Goal: Transaction & Acquisition: Book appointment/travel/reservation

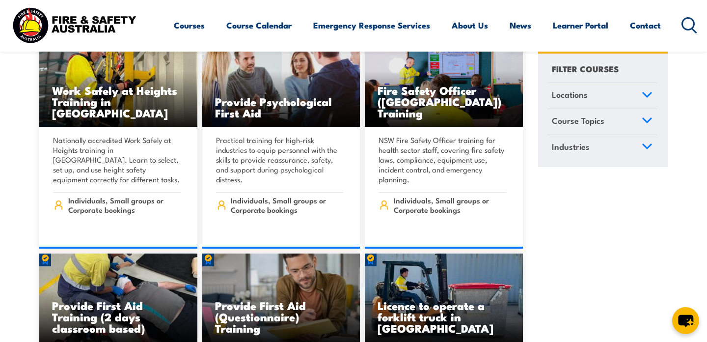
scroll to position [195, 0]
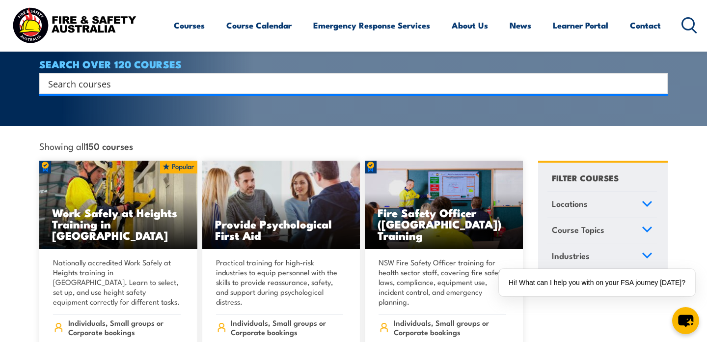
click at [104, 77] on input "Search input" at bounding box center [347, 83] width 598 height 15
type input "fire"
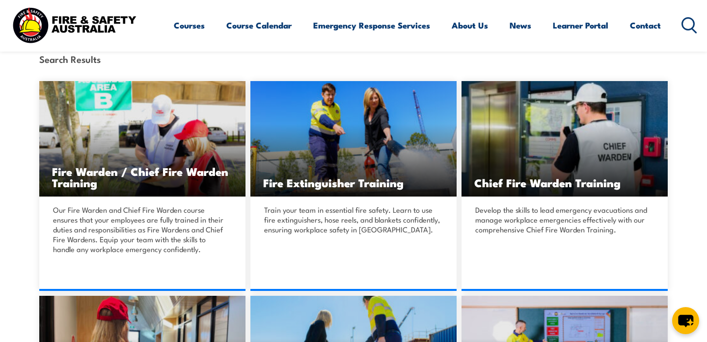
scroll to position [244, 0]
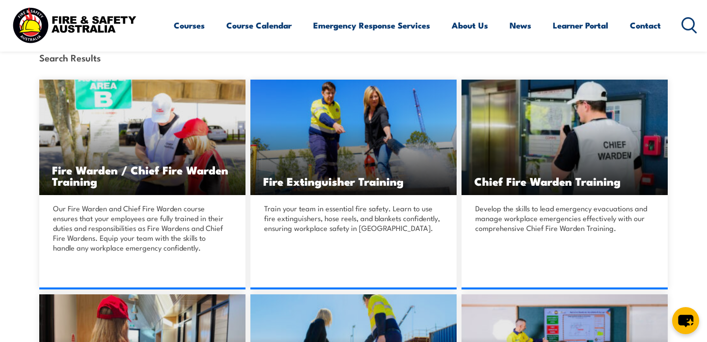
click at [691, 28] on circle at bounding box center [688, 24] width 12 height 12
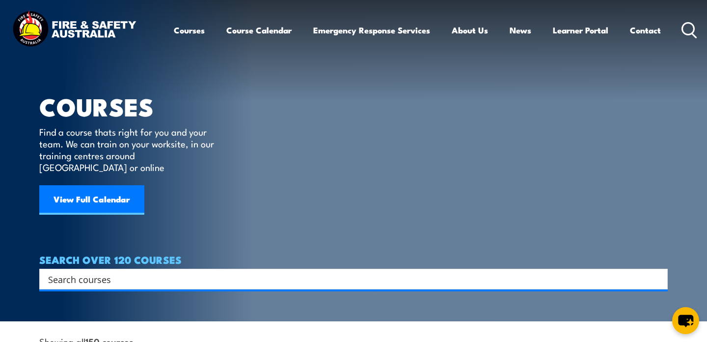
click at [123, 255] on h4 "SEARCH OVER 120 COURSES" at bounding box center [353, 259] width 628 height 11
click at [120, 275] on div "Search" at bounding box center [353, 278] width 628 height 21
click at [121, 271] on input "Search input" at bounding box center [347, 278] width 598 height 15
paste input "PUAFER008."
type input "PUAFER008."
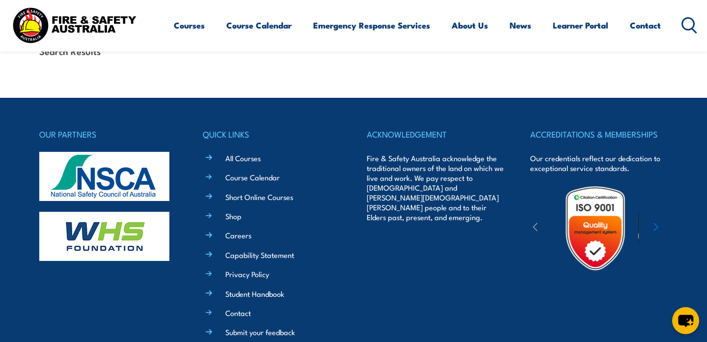
scroll to position [339, 0]
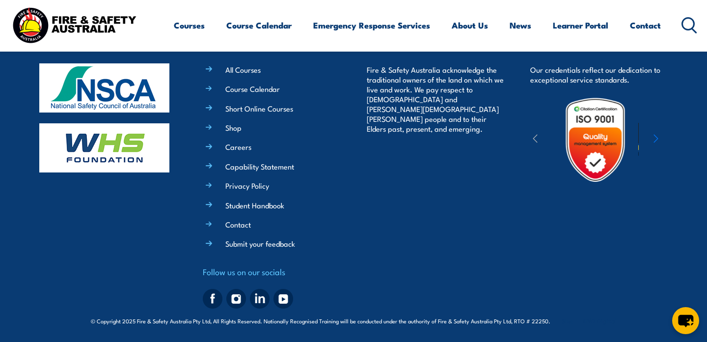
click at [689, 21] on icon at bounding box center [689, 25] width 16 height 16
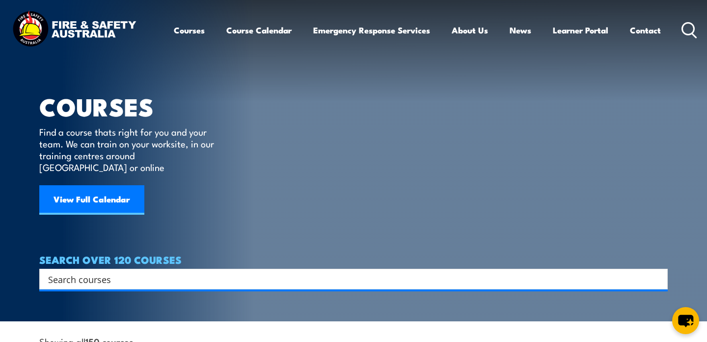
click at [142, 272] on input "Search input" at bounding box center [347, 278] width 598 height 15
type input "fire"
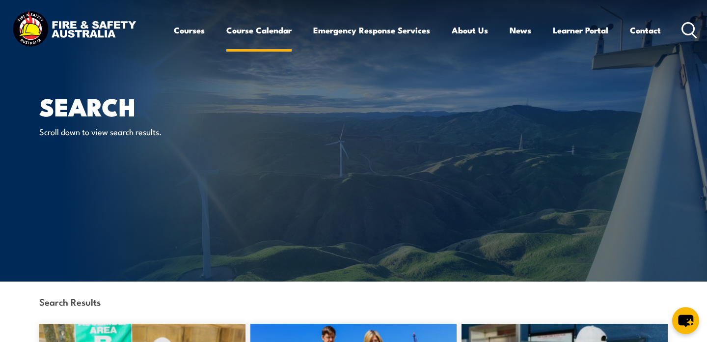
click at [247, 28] on link "Course Calendar" at bounding box center [258, 30] width 65 height 26
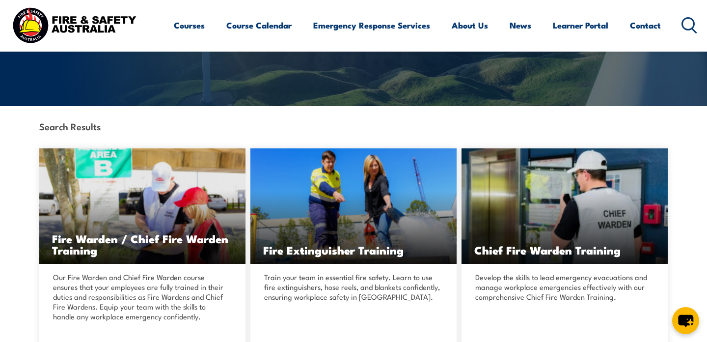
scroll to position [176, 0]
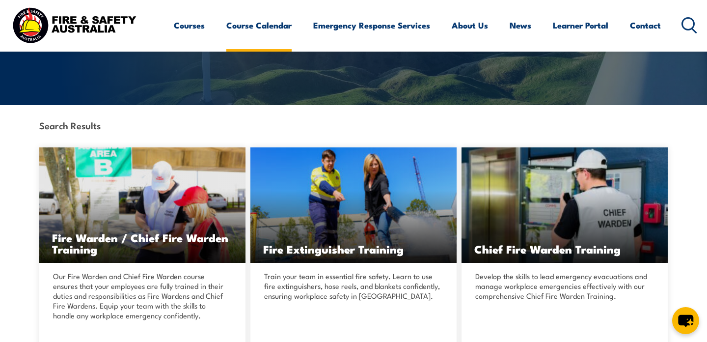
click at [260, 27] on link "Course Calendar" at bounding box center [258, 25] width 65 height 26
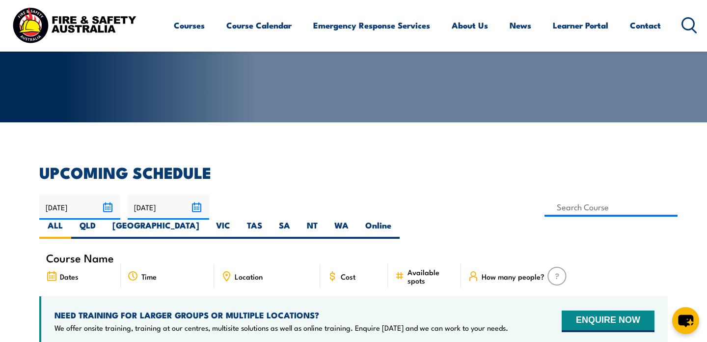
scroll to position [176, 0]
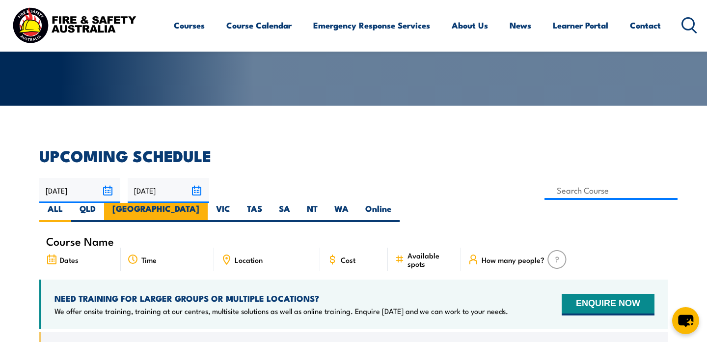
click at [208, 203] on label "[GEOGRAPHIC_DATA]" at bounding box center [156, 212] width 104 height 19
click at [206, 203] on input "[GEOGRAPHIC_DATA]" at bounding box center [202, 206] width 6 height 6
radio input "true"
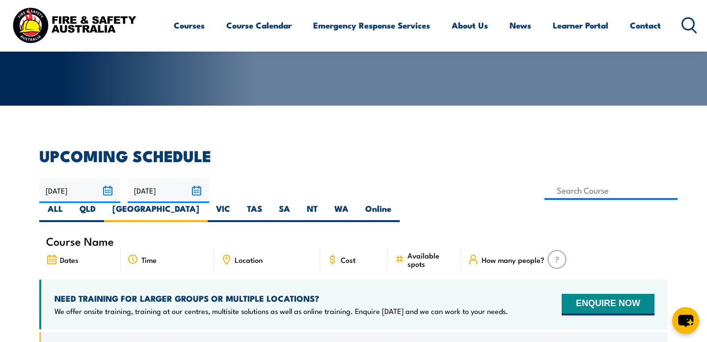
scroll to position [320, 0]
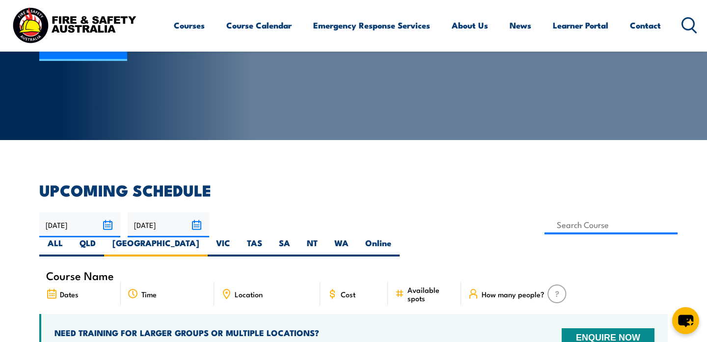
scroll to position [142, 0]
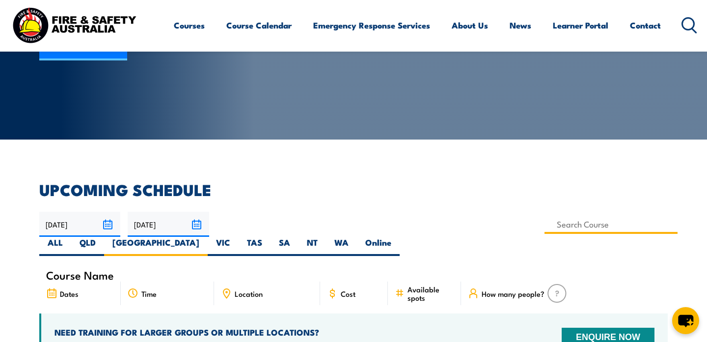
click at [544, 221] on input at bounding box center [610, 223] width 133 height 19
type input "fire"
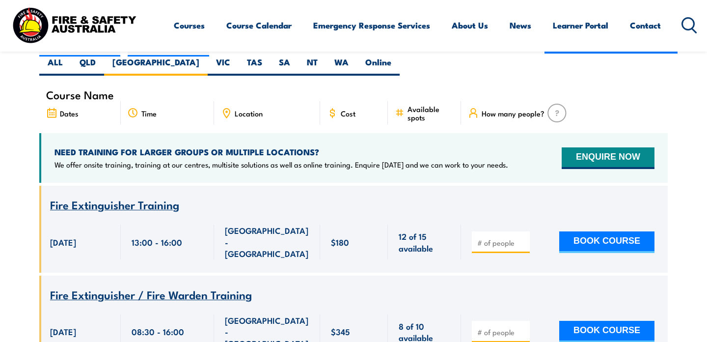
scroll to position [324, 0]
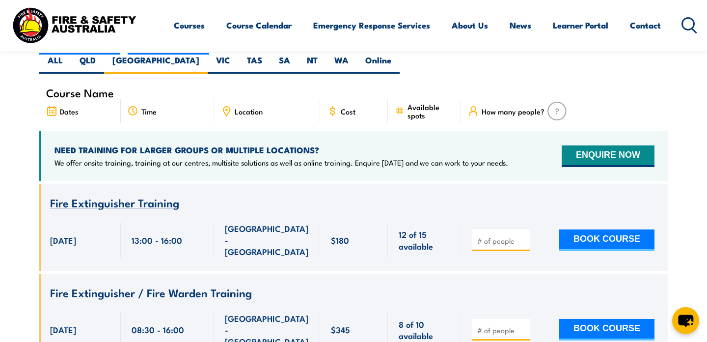
click at [99, 194] on span "Fire Extinguisher Training" at bounding box center [114, 202] width 129 height 17
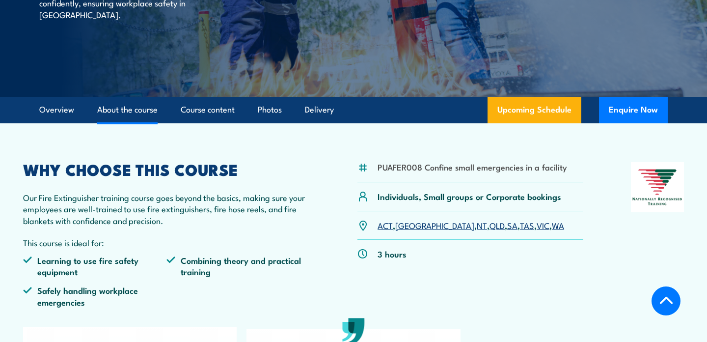
scroll to position [198, 0]
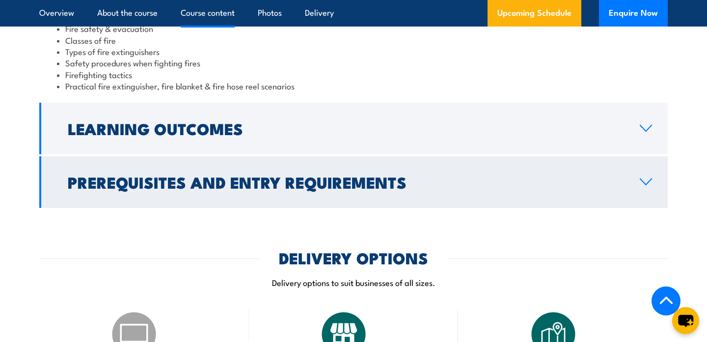
click at [247, 188] on h2 "Prerequisites and Entry Requirements" at bounding box center [346, 182] width 556 height 14
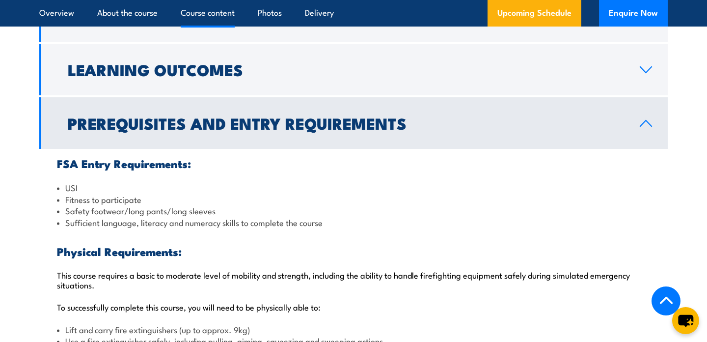
scroll to position [963, 0]
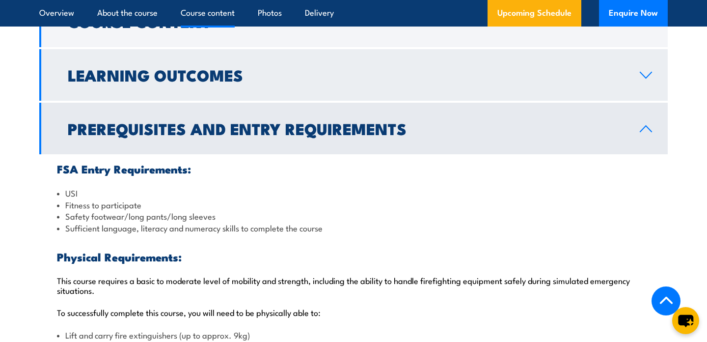
click at [233, 81] on h2 "Learning Outcomes" at bounding box center [346, 75] width 556 height 14
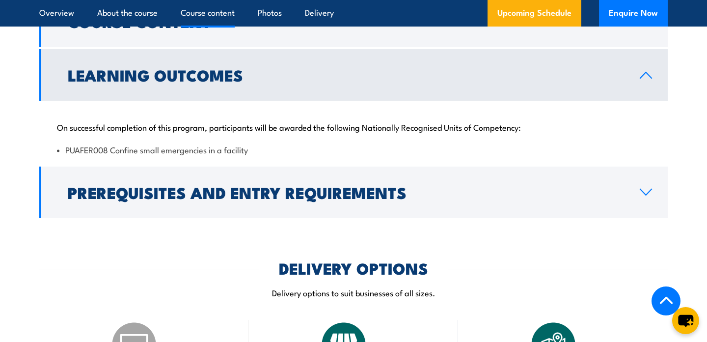
click at [120, 158] on div "On successful completion of this program, participants will be awarded the foll…" at bounding box center [353, 132] width 628 height 63
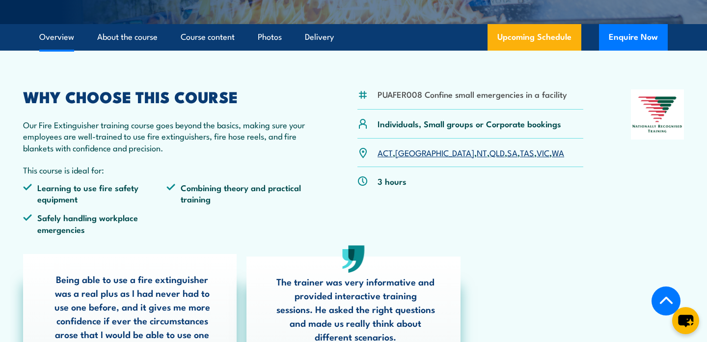
scroll to position [243, 0]
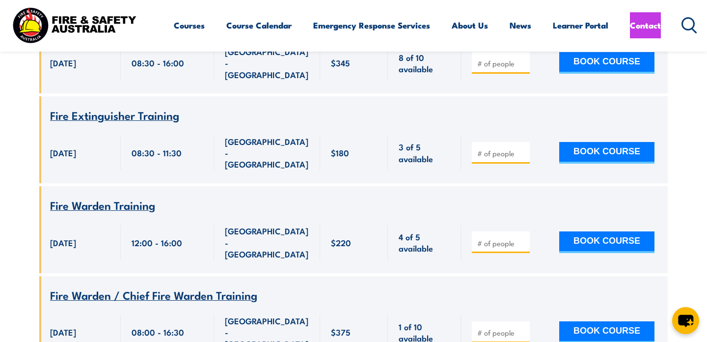
scroll to position [590, 0]
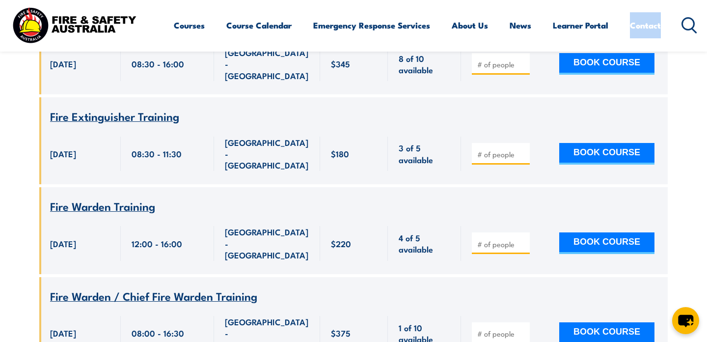
click at [111, 197] on span "Fire Warden Training" at bounding box center [102, 205] width 105 height 17
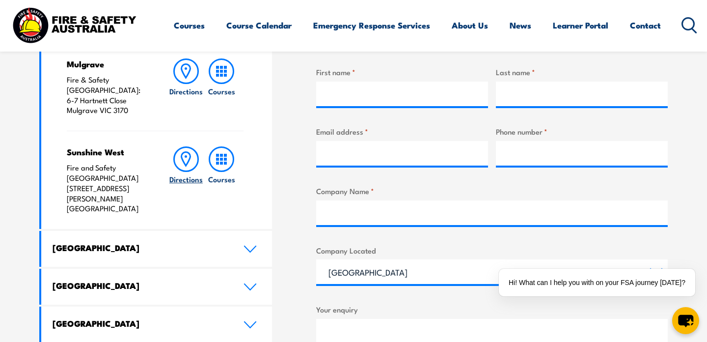
scroll to position [390, 0]
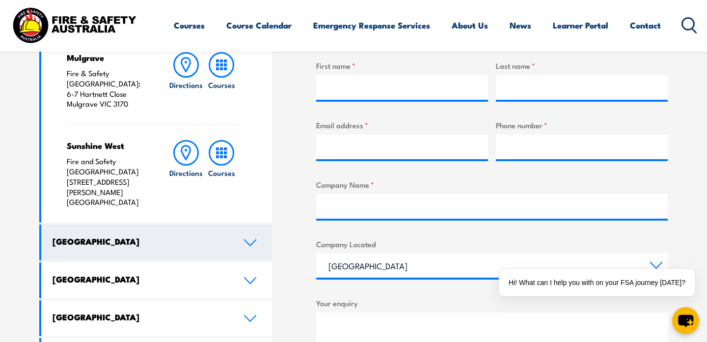
click at [173, 236] on h4 "[GEOGRAPHIC_DATA]" at bounding box center [141, 241] width 176 height 11
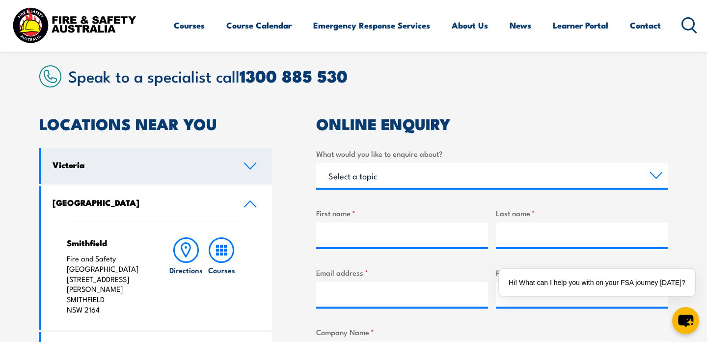
scroll to position [253, 0]
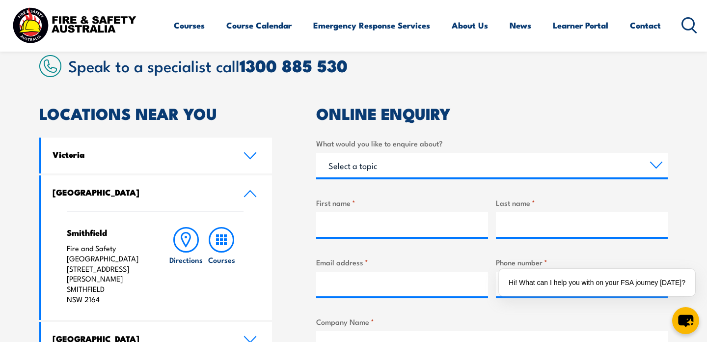
drag, startPoint x: 103, startPoint y: 290, endPoint x: 62, endPoint y: 249, distance: 58.0
click at [62, 249] on div "Smithfield Fire and Safety Australia Unit 1, 747 The Horsley Drive SMITHFIELD N…" at bounding box center [156, 265] width 231 height 108
copy p "Fire and Safety Australia Unit 1, 747 The Horsley Drive SMITHFIELD NSW 2164"
click at [190, 245] on icon at bounding box center [186, 240] width 26 height 26
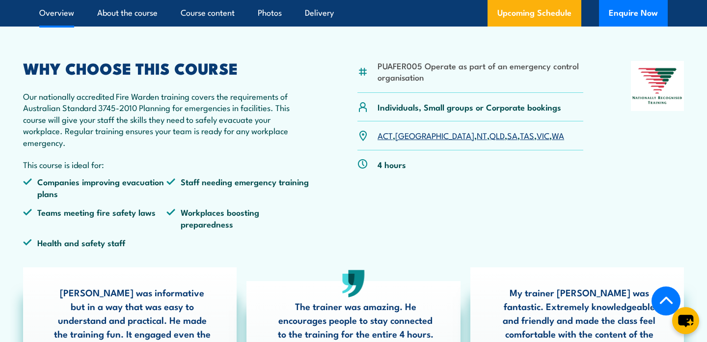
scroll to position [268, 0]
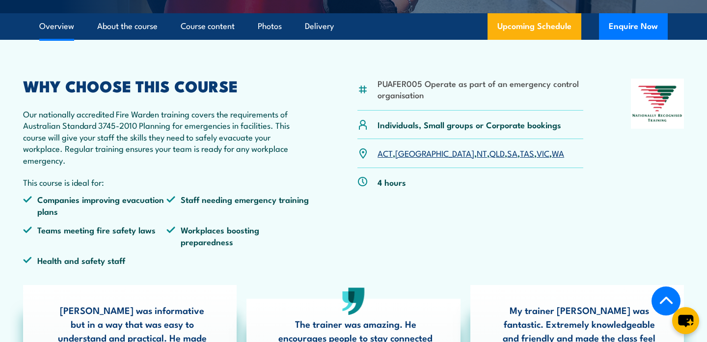
click at [408, 154] on link "[GEOGRAPHIC_DATA]" at bounding box center [434, 153] width 79 height 12
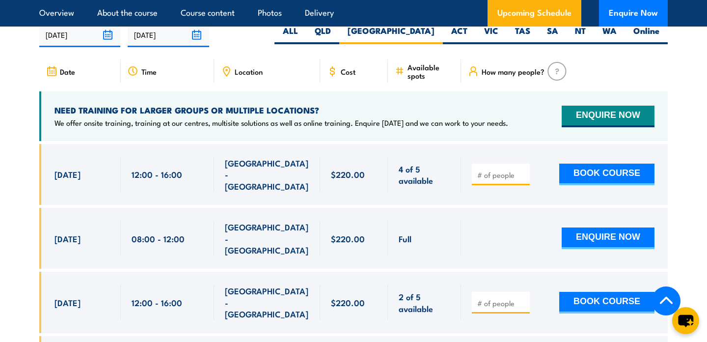
scroll to position [1848, 0]
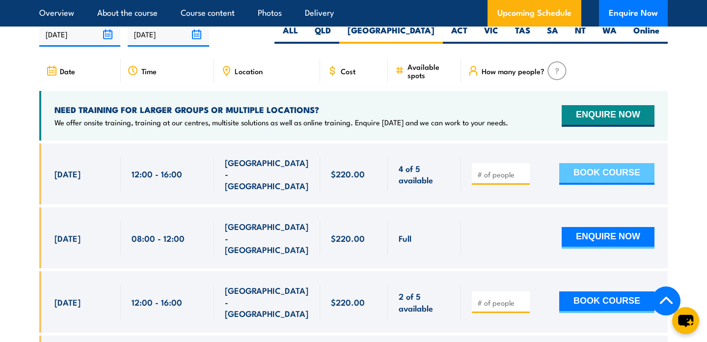
click at [602, 163] on button "BOOK COURSE" at bounding box center [606, 174] width 95 height 22
type input "1"
click at [524, 169] on input "1" at bounding box center [501, 174] width 49 height 10
click at [598, 163] on button "BOOK COURSE" at bounding box center [606, 174] width 95 height 22
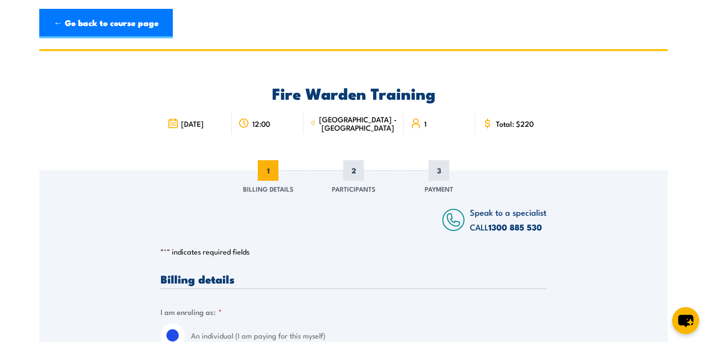
click at [351, 126] on span "SMITHFIELD - NSW" at bounding box center [358, 123] width 78 height 17
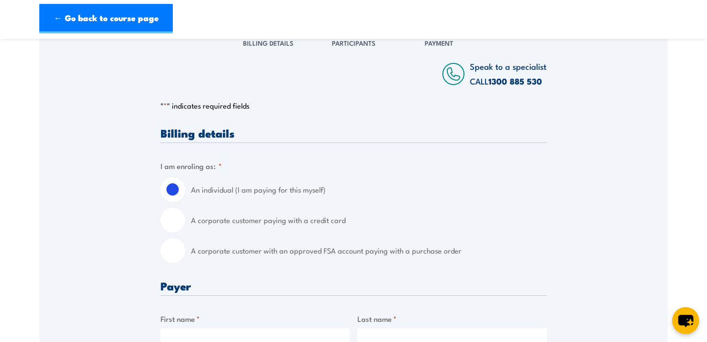
scroll to position [147, 0]
click at [177, 223] on input "A corporate customer paying with a credit card" at bounding box center [173, 219] width 25 height 25
radio input "true"
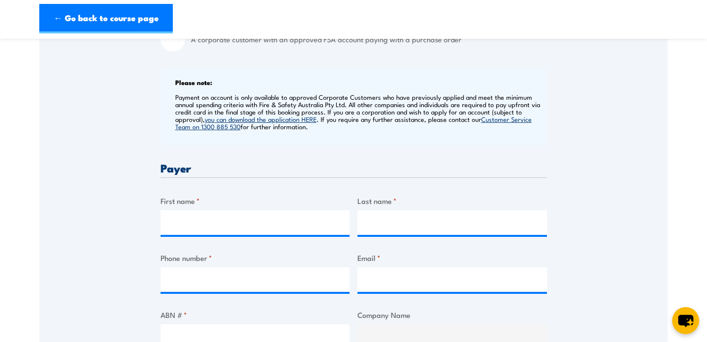
scroll to position [358, 0]
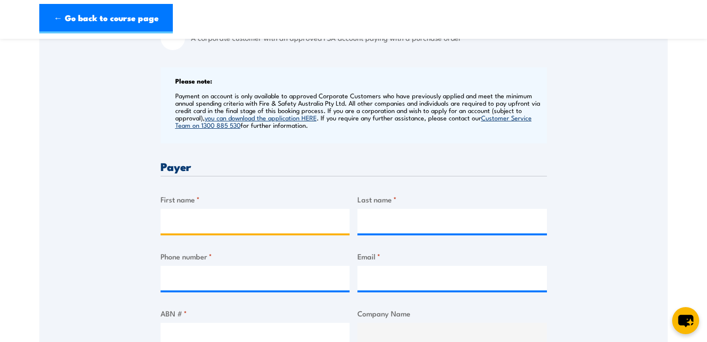
click at [269, 214] on input "First name *" at bounding box center [255, 221] width 189 height 25
type input "Marie"
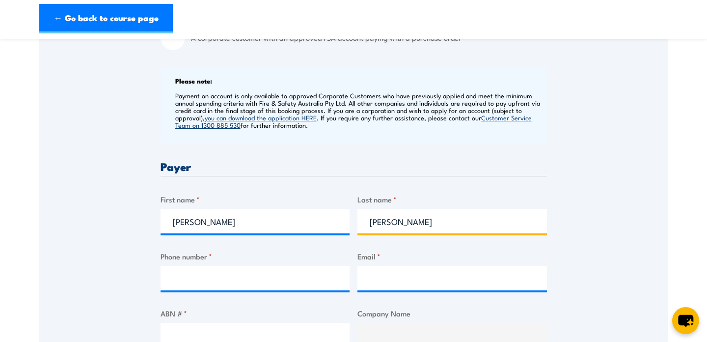
type input "Meduri"
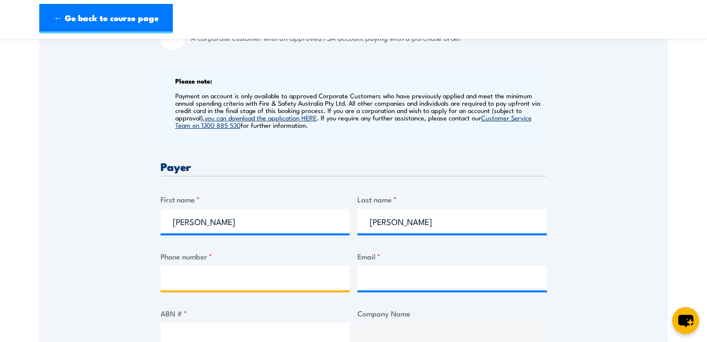
click at [215, 275] on input "Phone number *" at bounding box center [255, 278] width 189 height 25
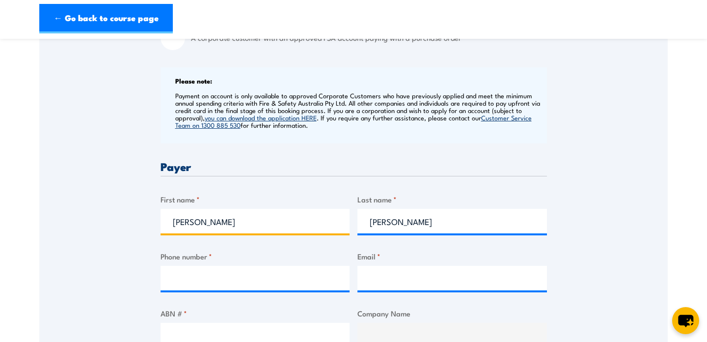
click at [241, 225] on input "Marie" at bounding box center [255, 221] width 189 height 25
type input "Jackie"
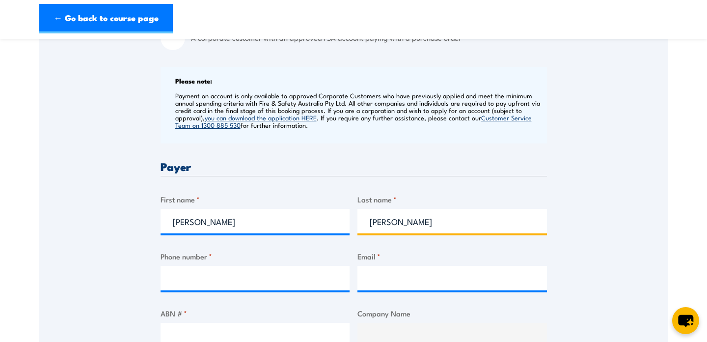
type input "Fung"
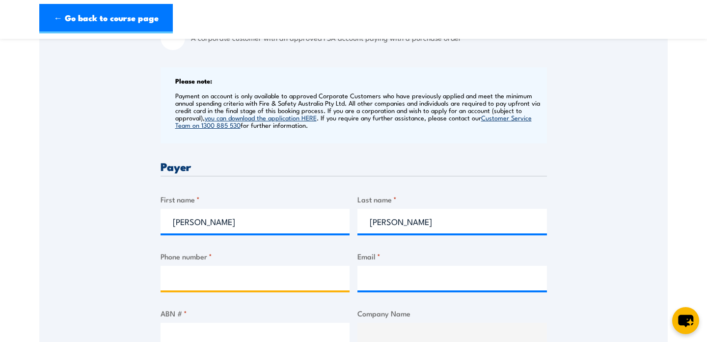
click at [275, 285] on input "Phone number *" at bounding box center [255, 278] width 189 height 25
type input "47223989"
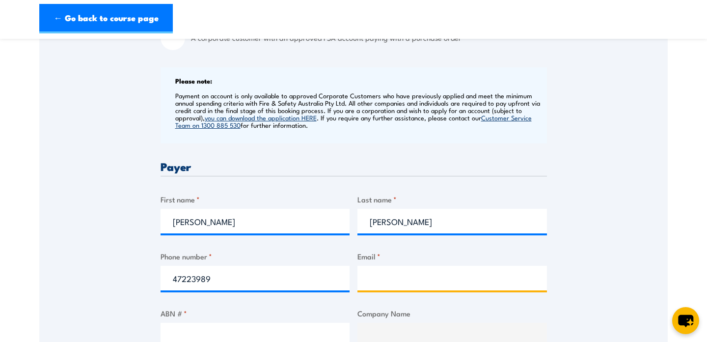
click at [383, 275] on input "Email *" at bounding box center [451, 278] width 189 height 25
click at [448, 289] on input "office" at bounding box center [451, 278] width 189 height 25
type input "office@mcfrankie.au"
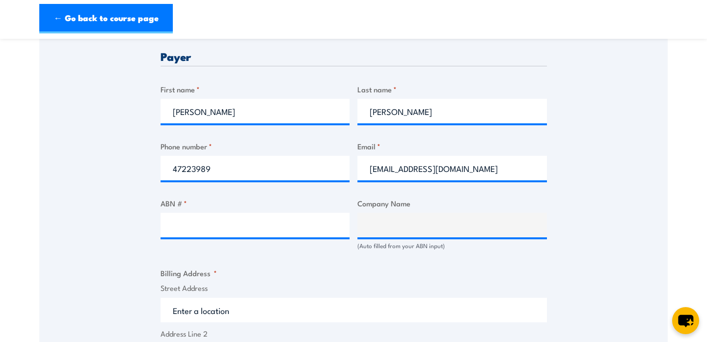
scroll to position [484, 0]
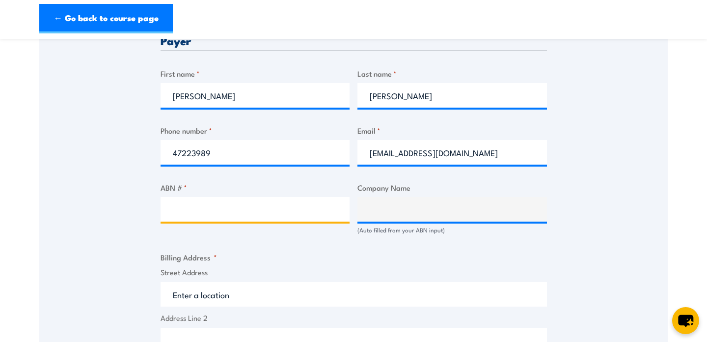
click at [273, 216] on input "ABN # *" at bounding box center [255, 209] width 189 height 25
click at [285, 205] on input "ABN # *" at bounding box center [255, 209] width 189 height 25
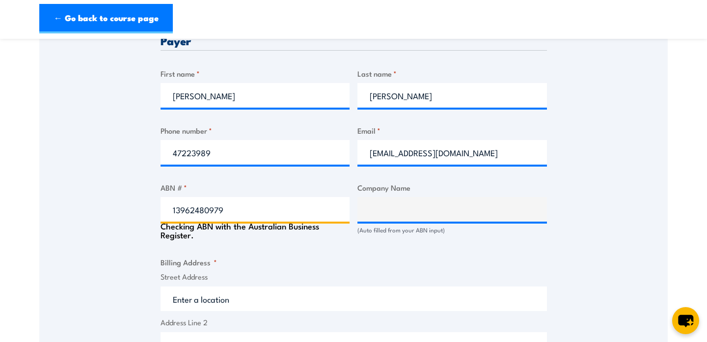
type input "13962480979"
click at [362, 191] on label "Company Name" at bounding box center [451, 187] width 189 height 11
type input "MEDURI FAMILY SETTLEMENT"
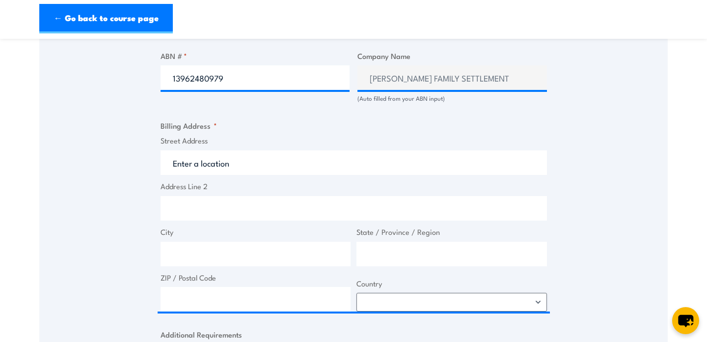
scroll to position [627, 0]
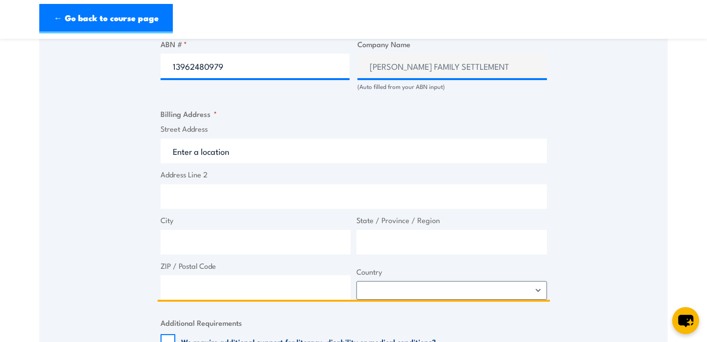
click at [285, 161] on input "Street Address" at bounding box center [354, 150] width 386 height 25
click at [265, 151] on input "Street Address" at bounding box center [354, 150] width 386 height 25
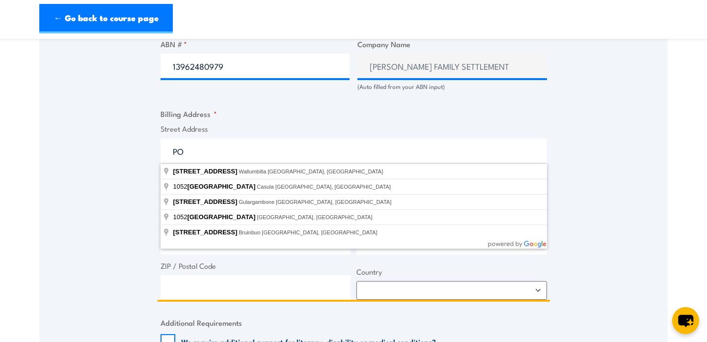
type input "P"
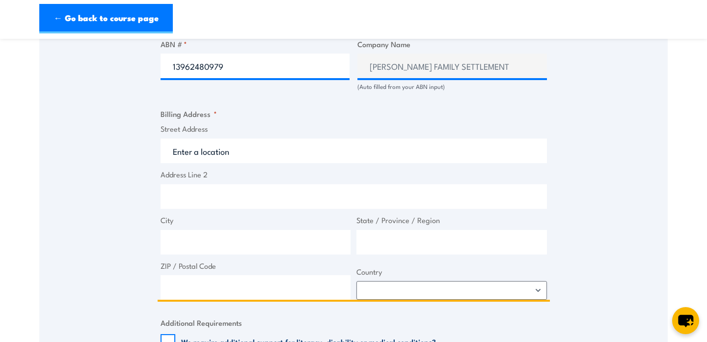
click at [228, 159] on input "Street Address" at bounding box center [354, 150] width 386 height 25
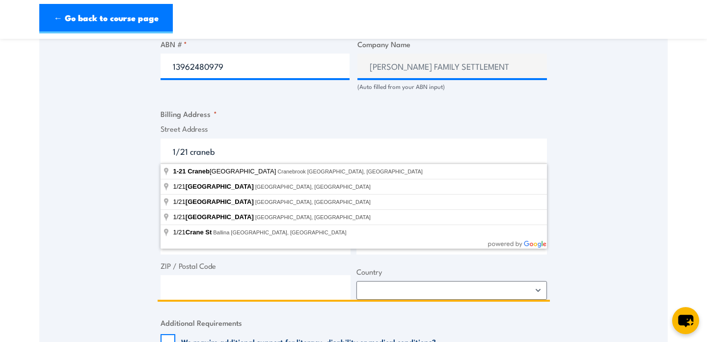
type input "1-21 Cranebrook Road, Cranebrook NSW, Australia"
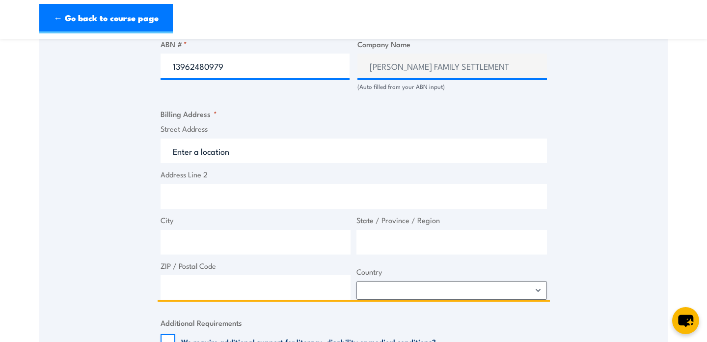
type input "1-21 Cranebrook Rd"
type input "Cranebrook"
type input "New South Wales"
type input "2749"
select select "Australia"
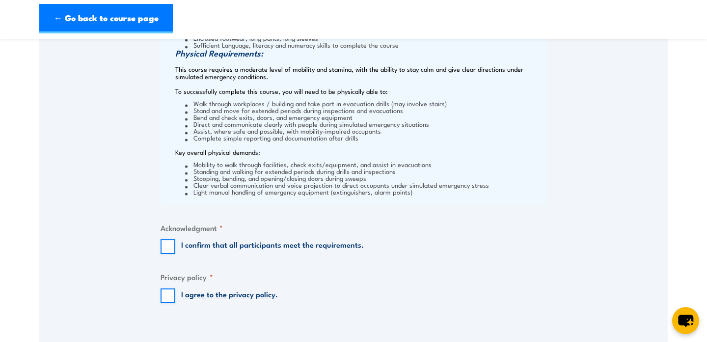
scroll to position [1065, 0]
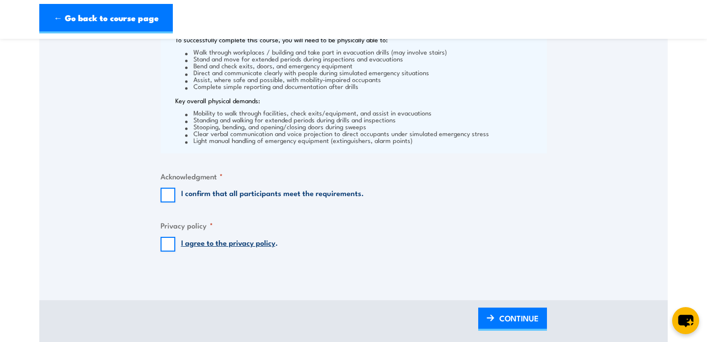
type input "1-21 Cranebrook Rd"
click at [170, 196] on input "I confirm that all participants meet the requirements." at bounding box center [168, 195] width 15 height 15
checkbox input "true"
click at [163, 246] on input "I agree to the privacy policy ." at bounding box center [168, 244] width 15 height 15
checkbox input "true"
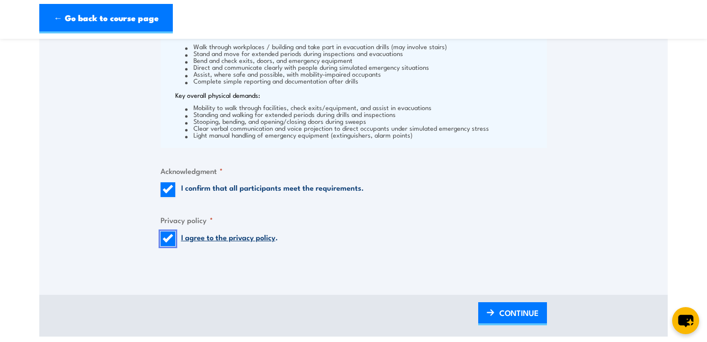
scroll to position [1082, 0]
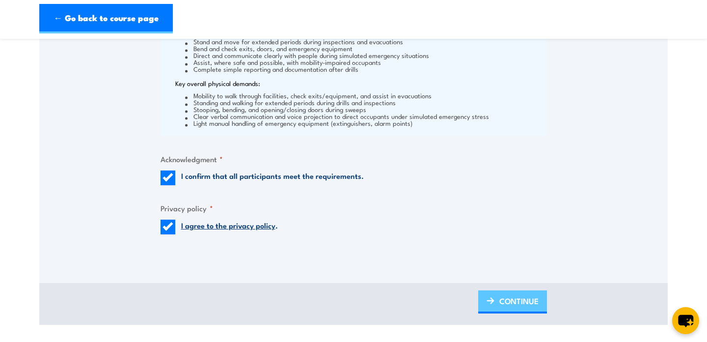
click at [519, 302] on span "CONTINUE" at bounding box center [518, 301] width 39 height 26
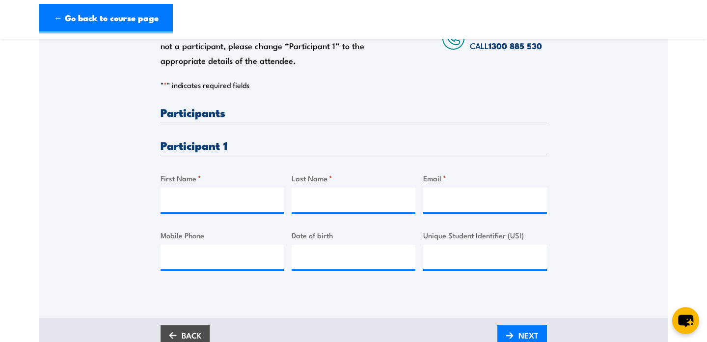
scroll to position [196, 0]
click at [226, 195] on input "First Name *" at bounding box center [223, 199] width 124 height 25
type input "Annabelle"
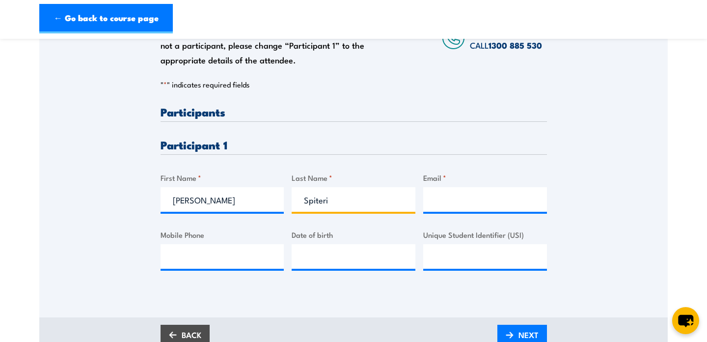
type input "Spiteri"
click at [437, 205] on input "Email *" at bounding box center [485, 199] width 124 height 25
type input "annabellespiteri2@gmail.com"
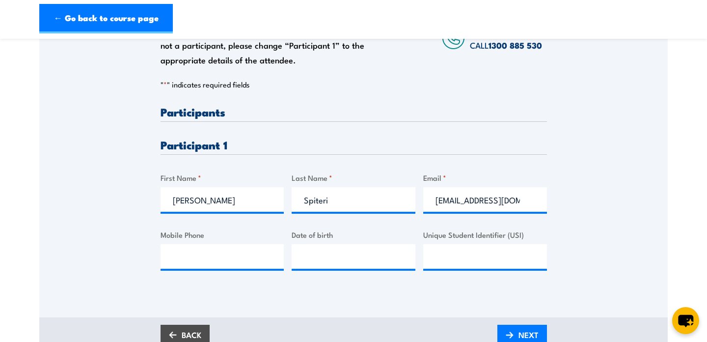
click at [245, 241] on div "Mobile Phone" at bounding box center [223, 249] width 124 height 40
click at [229, 260] on input "Mobile Phone" at bounding box center [223, 256] width 124 height 25
type input "9"
type input "0416509503"
type input "__/__/____"
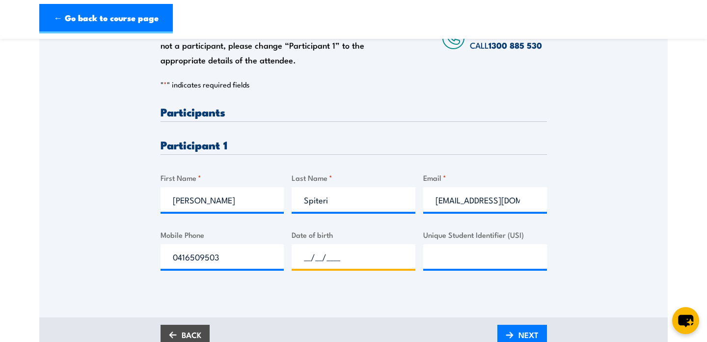
click at [367, 260] on input "__/__/____" at bounding box center [354, 256] width 124 height 25
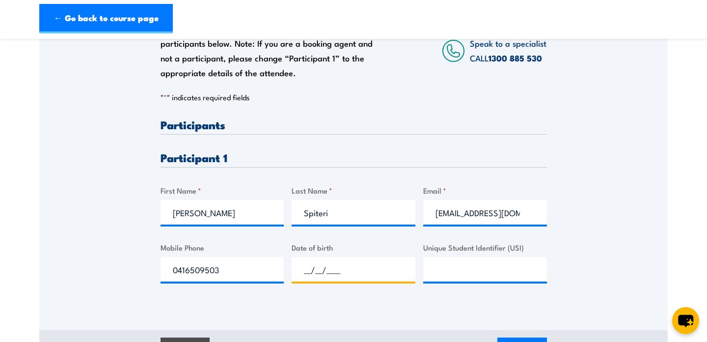
scroll to position [176, 0]
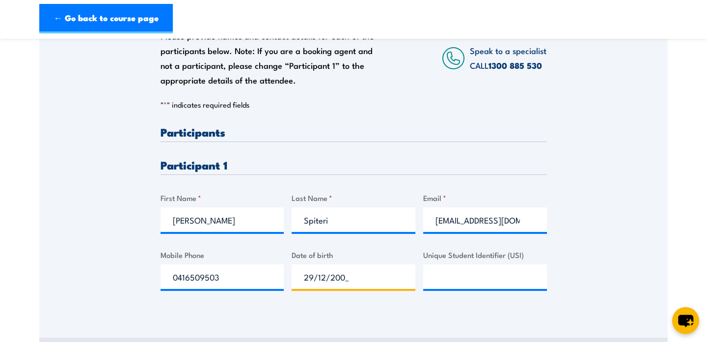
type input "29/12/2005"
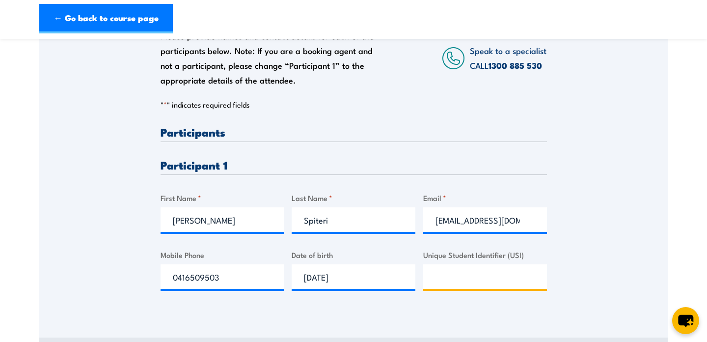
click at [480, 274] on input "Unique Student Identifier (USI)" at bounding box center [485, 276] width 124 height 25
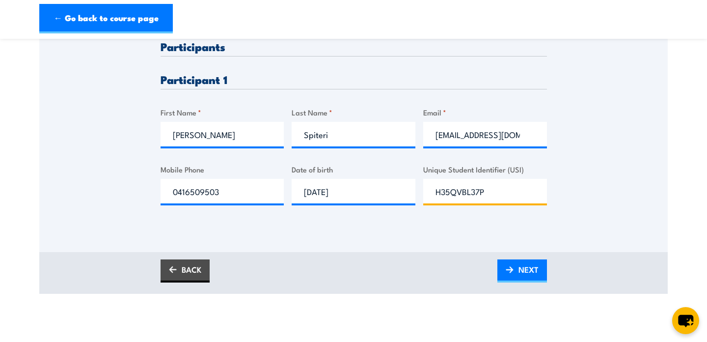
scroll to position [279, 0]
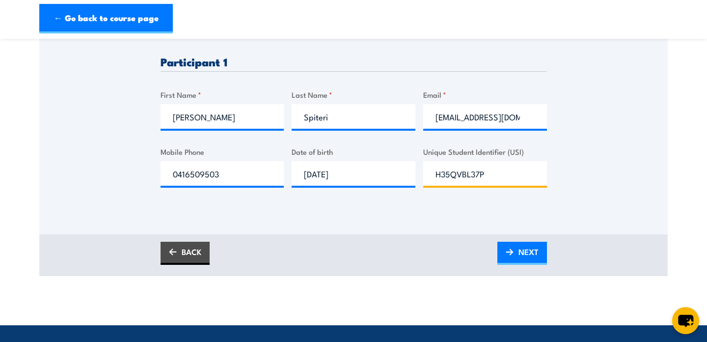
type input "H35QVBL37P"
click at [624, 204] on div "Please provide names and contact details for each of the participants below. No…" at bounding box center [353, 49] width 628 height 316
click at [527, 256] on span "NEXT" at bounding box center [528, 252] width 20 height 26
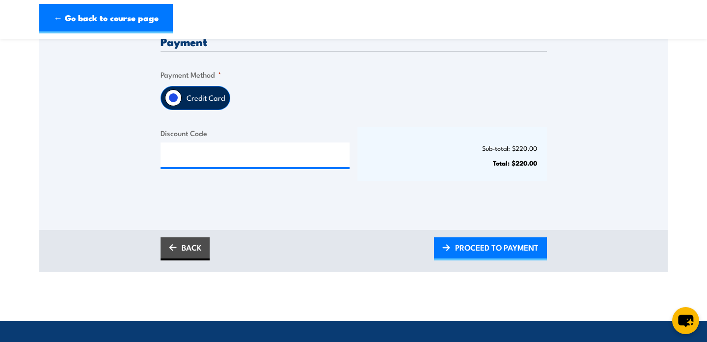
scroll to position [260, 0]
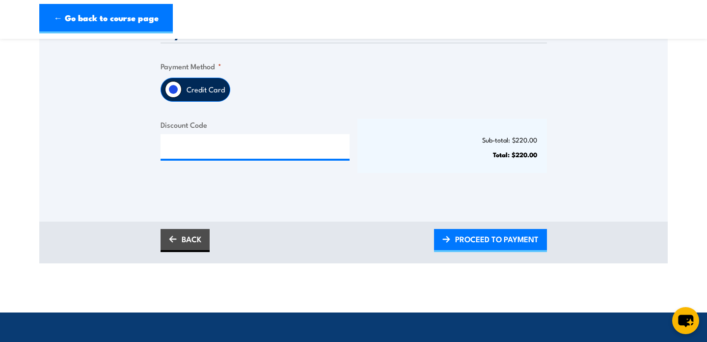
click at [210, 90] on label "Credit Card" at bounding box center [206, 89] width 48 height 23
click at [182, 90] on input "Credit Card" at bounding box center [173, 89] width 17 height 17
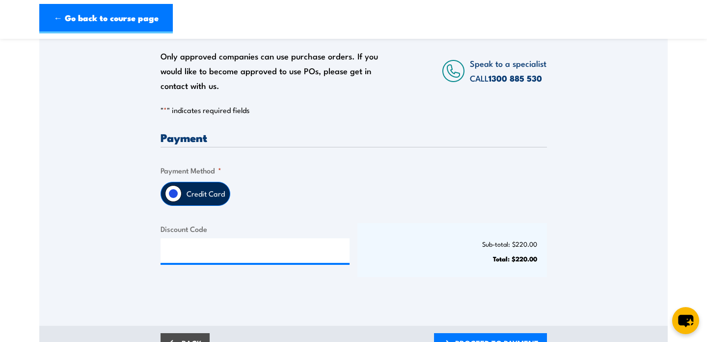
click at [299, 158] on div "Payment Only approved companies can use purchase orders. If you would like to b…" at bounding box center [354, 213] width 386 height 162
click at [280, 139] on h3 "Payment" at bounding box center [354, 137] width 386 height 11
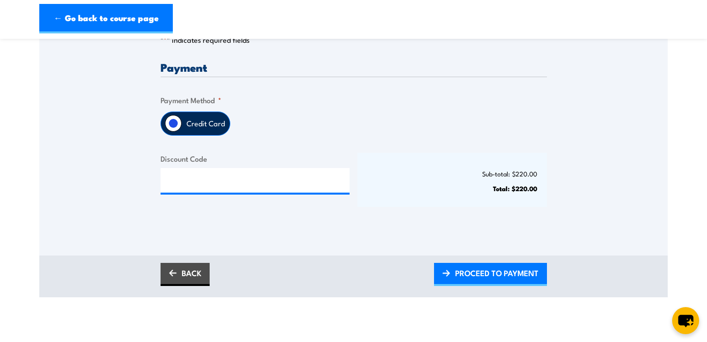
scroll to position [237, 0]
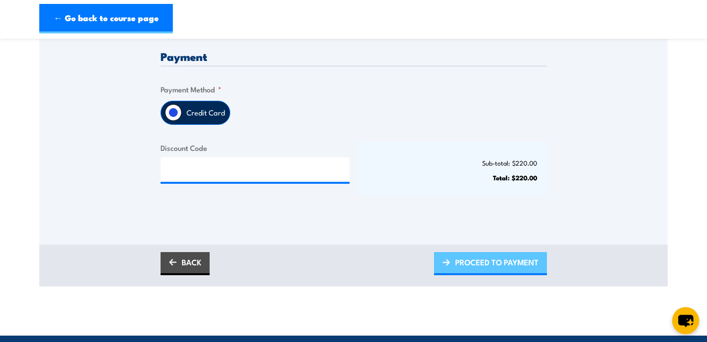
click at [467, 268] on span "PROCEED TO PAYMENT" at bounding box center [496, 262] width 83 height 26
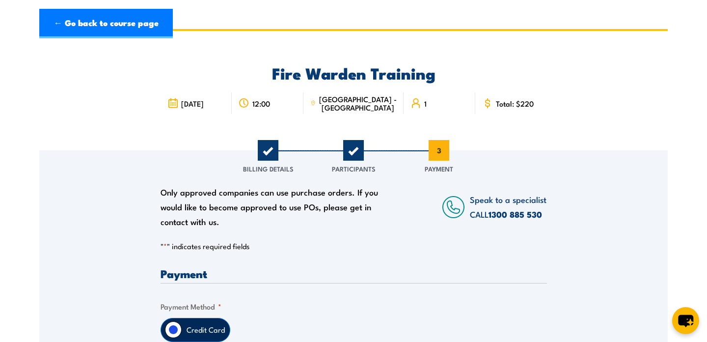
scroll to position [0, 0]
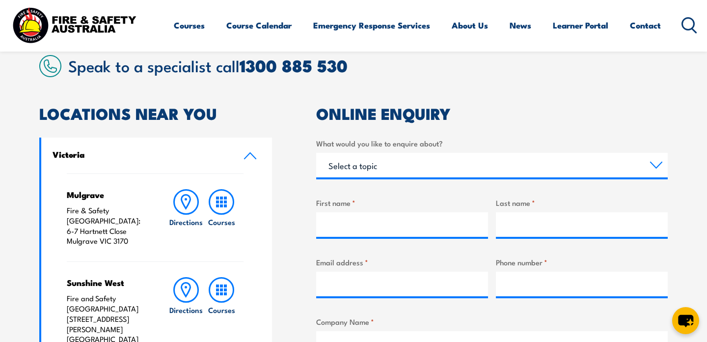
click at [247, 155] on icon at bounding box center [249, 156] width 11 height 6
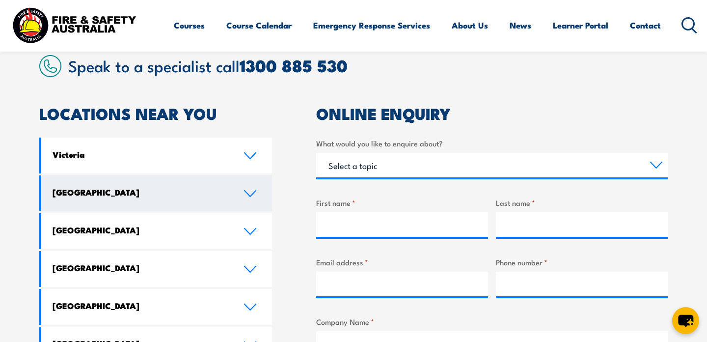
click at [245, 186] on link "[GEOGRAPHIC_DATA]" at bounding box center [156, 193] width 231 height 36
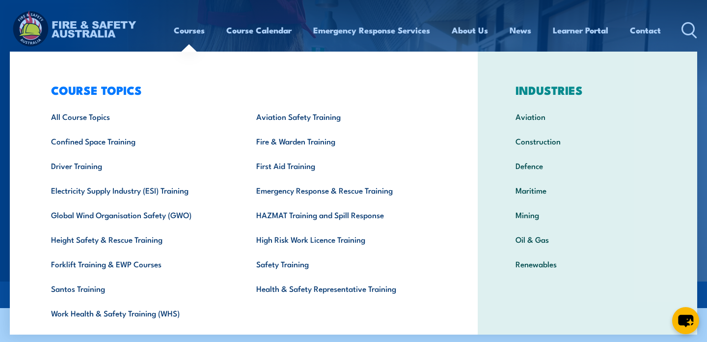
click at [15, 20] on img at bounding box center [74, 30] width 129 height 42
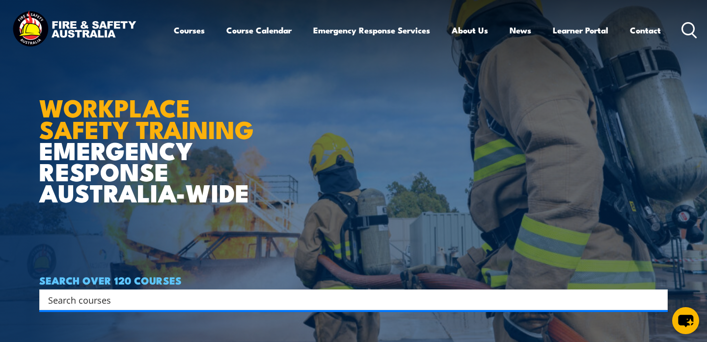
click at [141, 301] on input "Search input" at bounding box center [347, 299] width 598 height 15
type input "F"
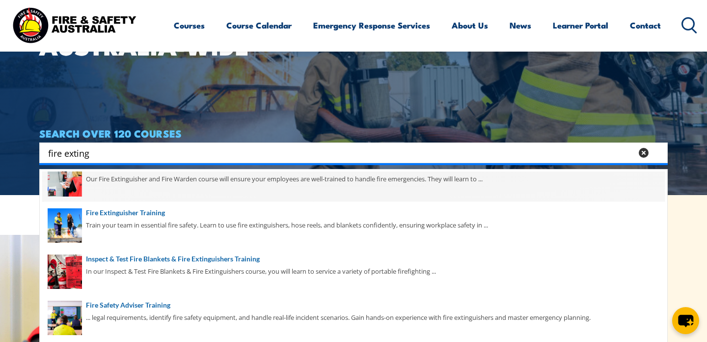
scroll to position [146, 0]
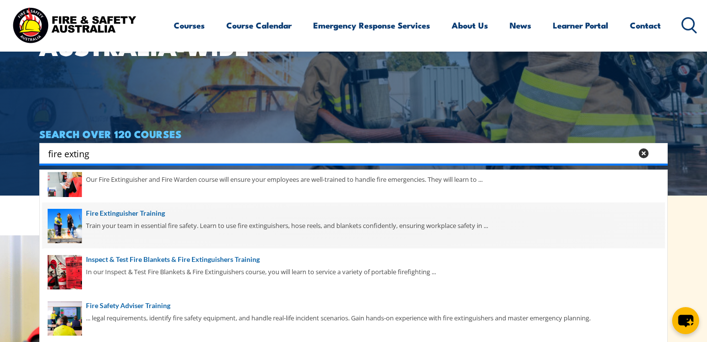
type input "fire exting"
click at [138, 214] on span at bounding box center [353, 225] width 622 height 46
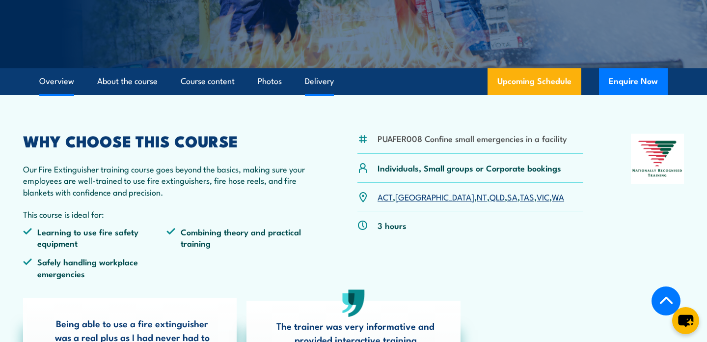
scroll to position [225, 0]
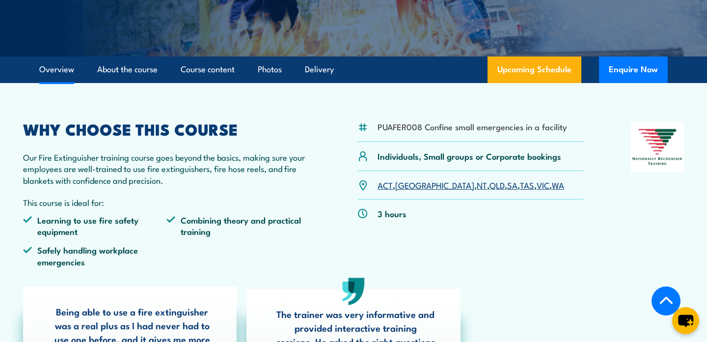
click at [407, 185] on link "NSW" at bounding box center [434, 185] width 79 height 12
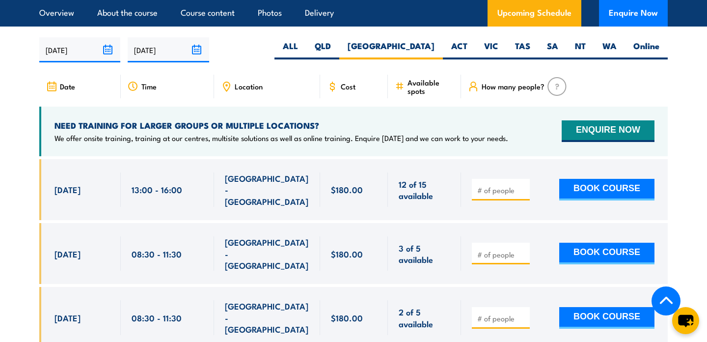
scroll to position [1663, 0]
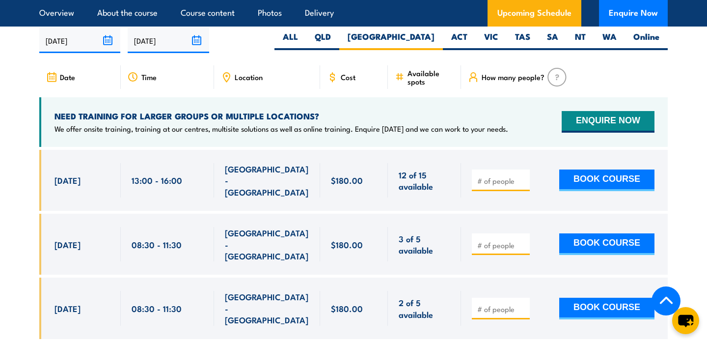
click at [513, 240] on input "number" at bounding box center [501, 245] width 49 height 10
type input "1"
click at [523, 240] on input "1" at bounding box center [501, 245] width 49 height 10
click at [599, 233] on button "BOOK COURSE" at bounding box center [606, 244] width 95 height 22
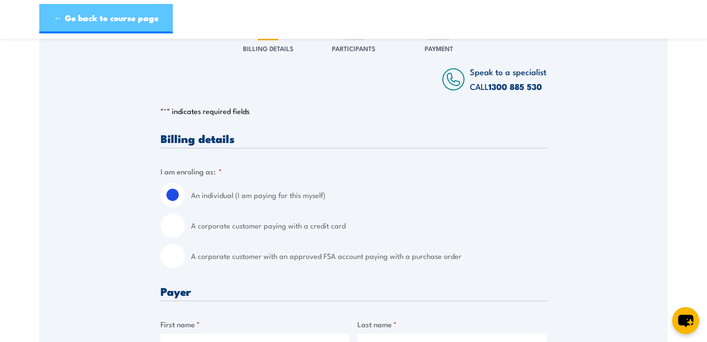
scroll to position [162, 0]
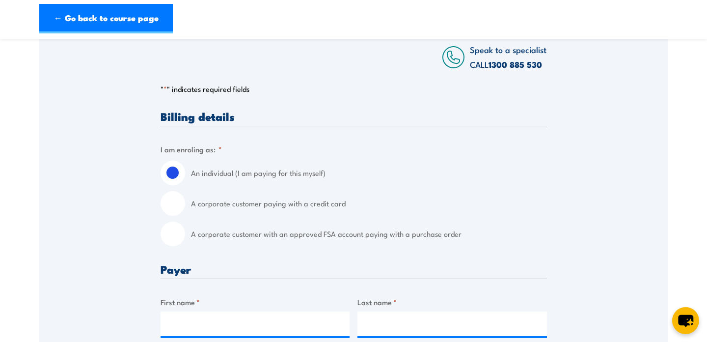
click at [174, 201] on input "A corporate customer paying with a credit card" at bounding box center [173, 203] width 25 height 25
radio input "true"
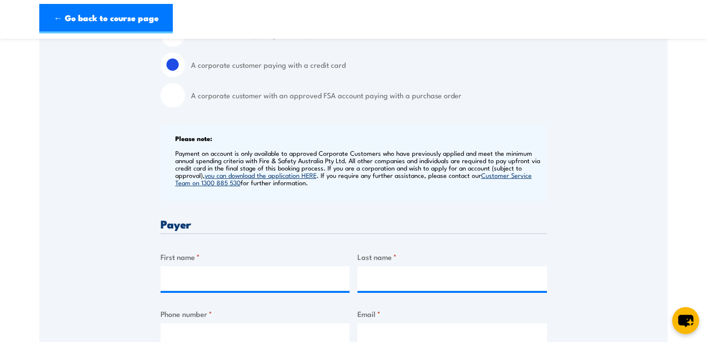
scroll to position [371, 0]
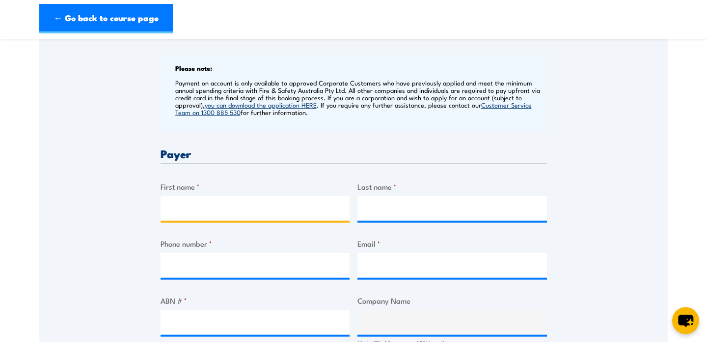
click at [196, 197] on input "First name *" at bounding box center [255, 208] width 189 height 25
type input "Jackie"
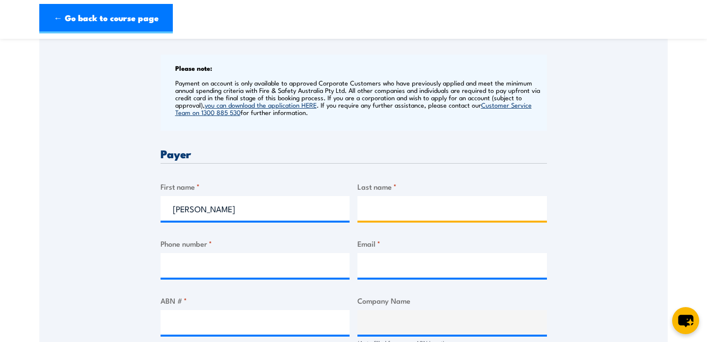
type input "D"
type input "Fung"
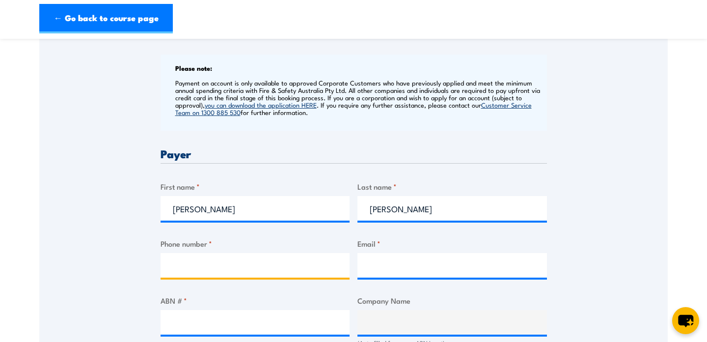
click at [193, 268] on input "Phone number *" at bounding box center [255, 265] width 189 height 25
type input "47223989"
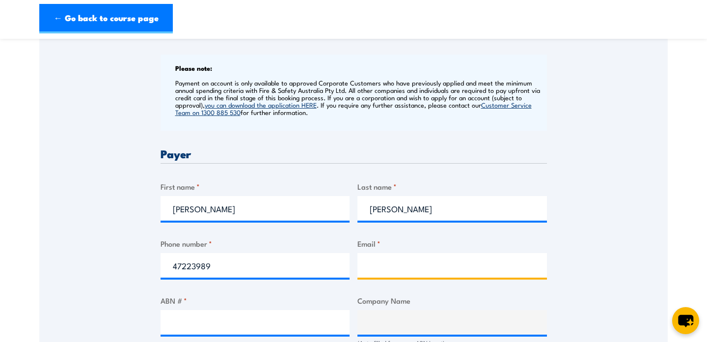
click at [391, 276] on input "Email *" at bounding box center [451, 265] width 189 height 25
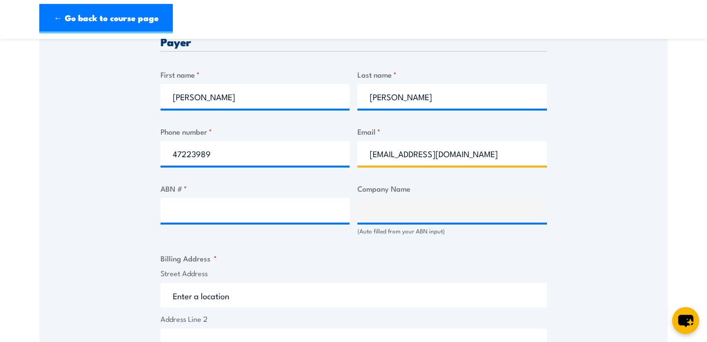
scroll to position [504, 0]
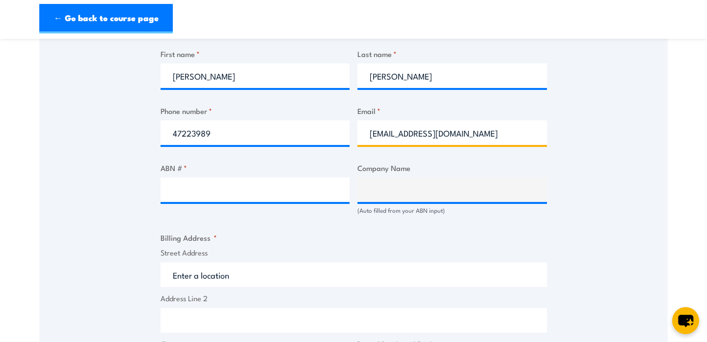
type input "office@mcfrankie.au"
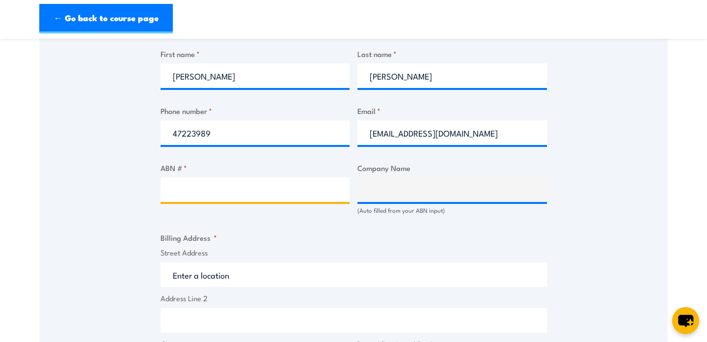
click at [276, 180] on input "ABN # *" at bounding box center [255, 189] width 189 height 25
click at [307, 276] on input "Street Address" at bounding box center [354, 274] width 386 height 25
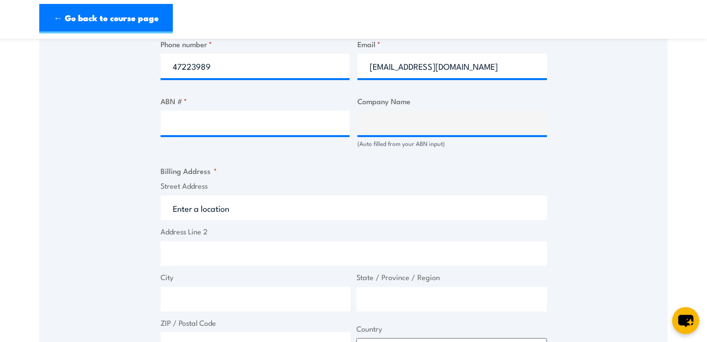
scroll to position [571, 0]
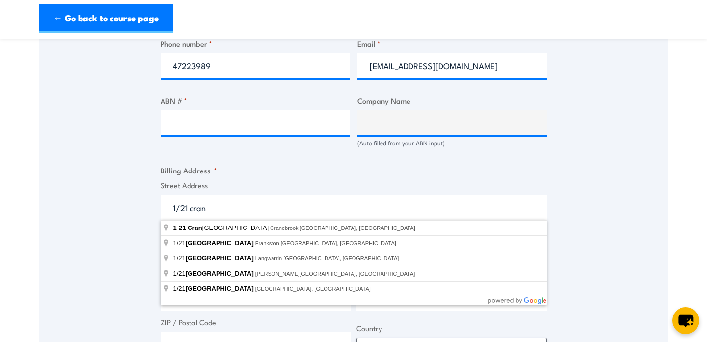
type input "1-21 Cranebrook Road, Cranebrook NSW, Australia"
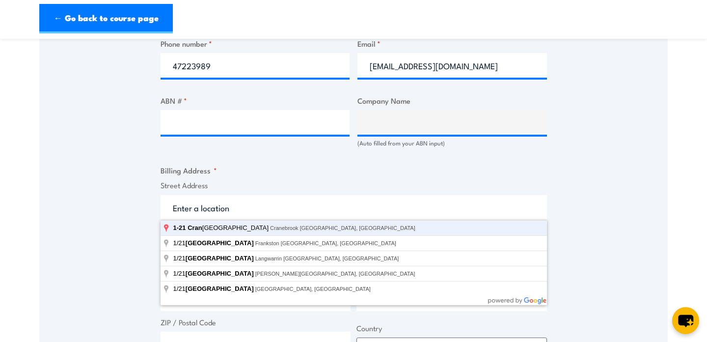
type input "1-21 Cranebrook Rd"
type input "Cranebrook"
type input "New South Wales"
type input "2749"
select select "Australia"
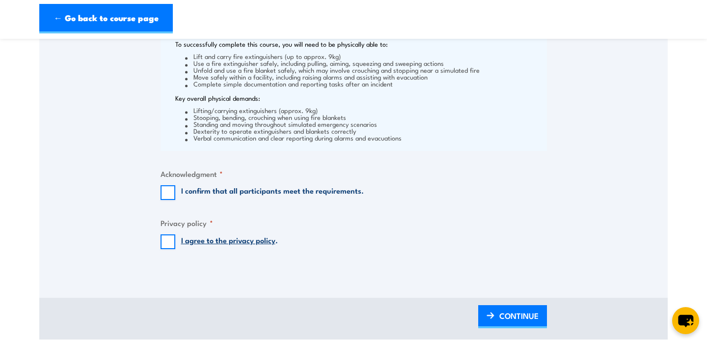
scroll to position [1061, 0]
type input "1-21 Cranebrook Rd"
click at [166, 194] on input "I confirm that all participants meet the requirements." at bounding box center [168, 192] width 15 height 15
checkbox input "true"
click at [166, 243] on input "I agree to the privacy policy ." at bounding box center [168, 241] width 15 height 15
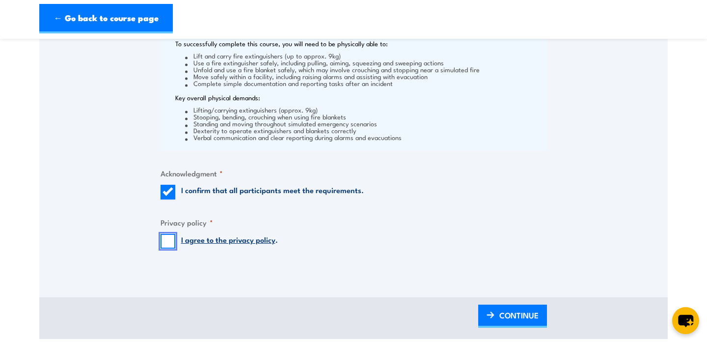
checkbox input "true"
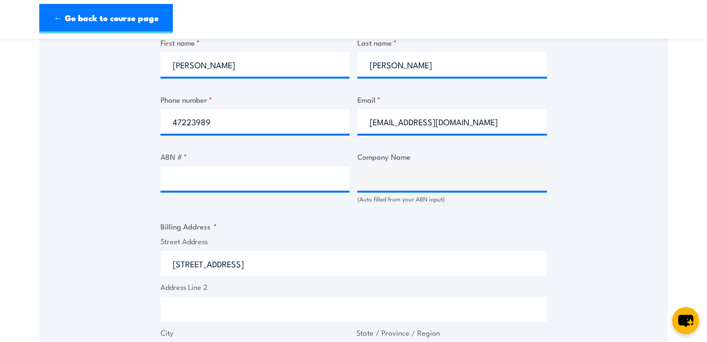
scroll to position [510, 0]
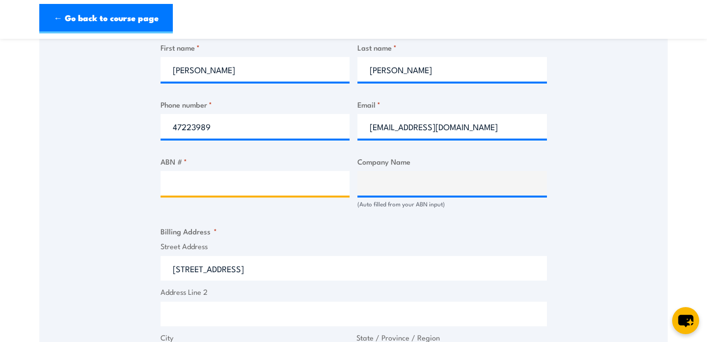
click at [256, 177] on input "ABN # *" at bounding box center [255, 183] width 189 height 25
type input "13962480979"
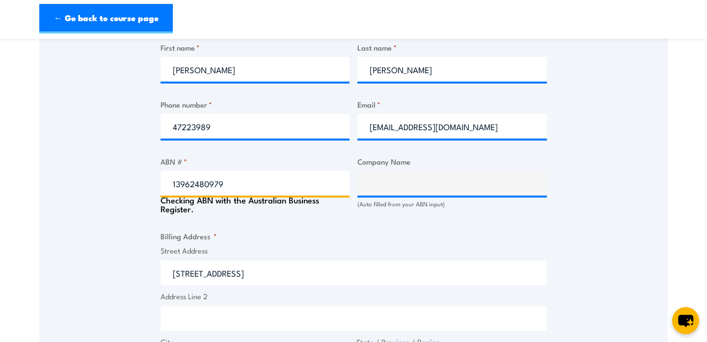
type input "MEDURI FAMILY SETTLEMENT"
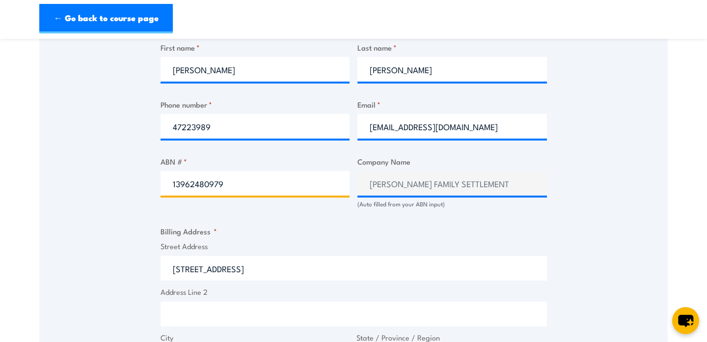
type input "13962480979"
click at [135, 223] on div "Speak to a specialist CALL 1300 885 530 CALL 1300 885 530 " * " indicates requi…" at bounding box center [353, 240] width 628 height 1160
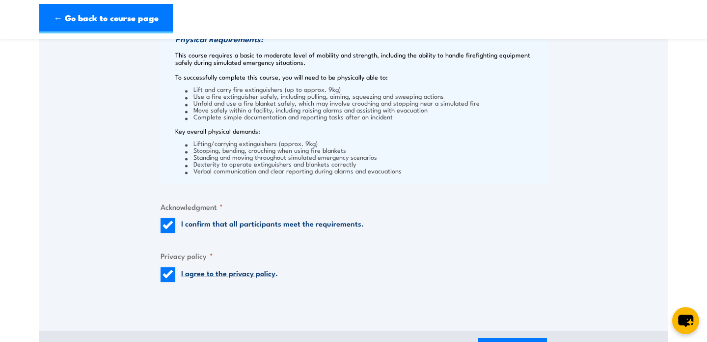
scroll to position [1109, 0]
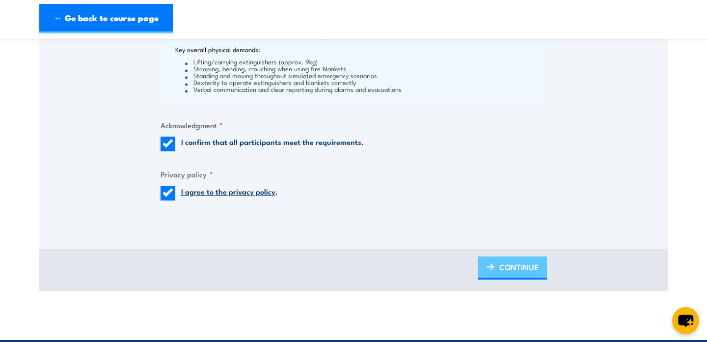
click at [528, 275] on span "CONTINUE" at bounding box center [518, 267] width 39 height 26
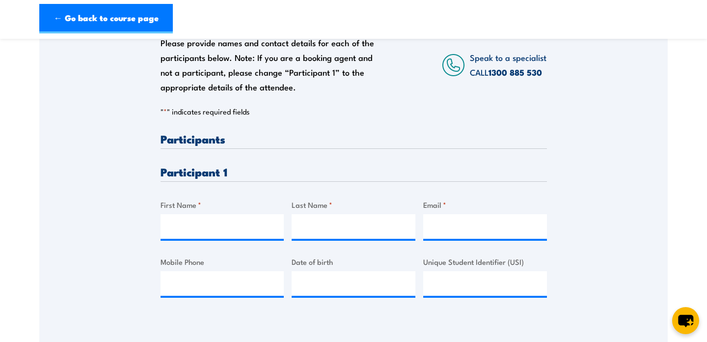
scroll to position [171, 0]
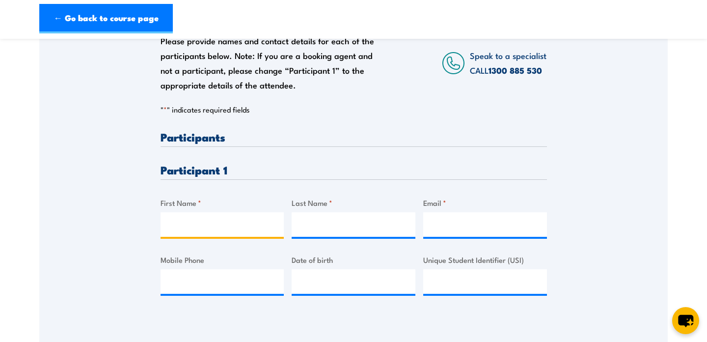
click at [233, 225] on input "First Name *" at bounding box center [223, 224] width 124 height 25
type input "Annabelle"
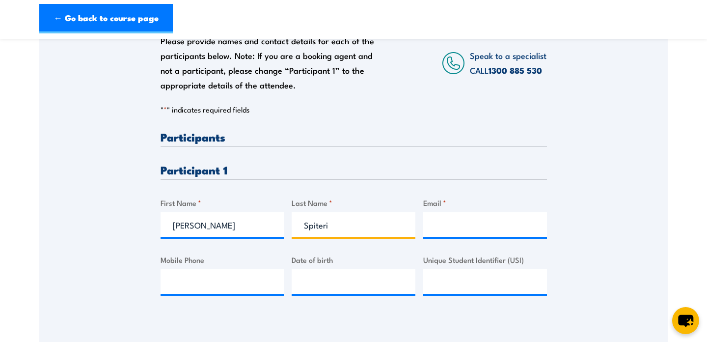
type input "Spiteri"
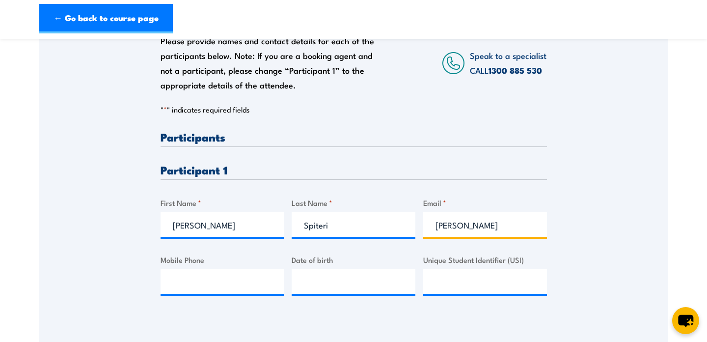
click at [480, 222] on input "annabelle" at bounding box center [485, 224] width 124 height 25
paste input "spiteri2@gmail.com"
type input "annabellespiteri2@gmail.com"
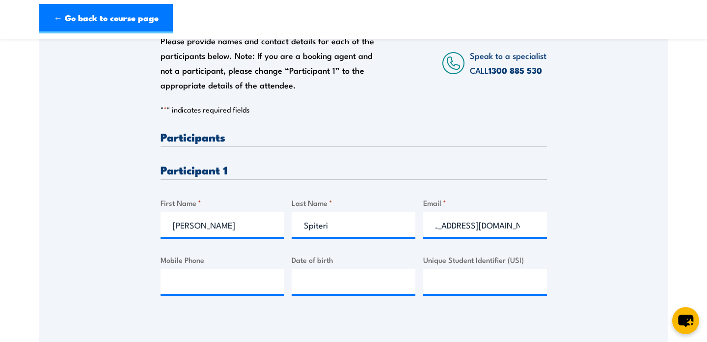
scroll to position [0, 0]
click at [550, 186] on div "Please provide names and contact details for each of the participants below. No…" at bounding box center [353, 157] width 628 height 316
click at [222, 279] on input "Mobile Phone" at bounding box center [223, 281] width 124 height 25
type input "0416509503"
click at [342, 281] on input "__/__/____" at bounding box center [354, 281] width 124 height 25
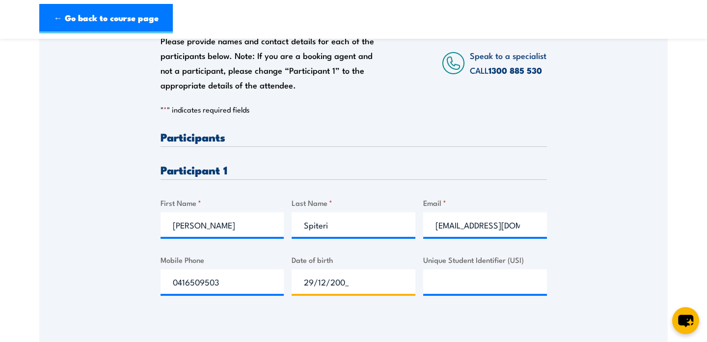
type input "29/12/2005"
click at [474, 283] on input "Unique Student Identifier (USI)" at bounding box center [485, 281] width 124 height 25
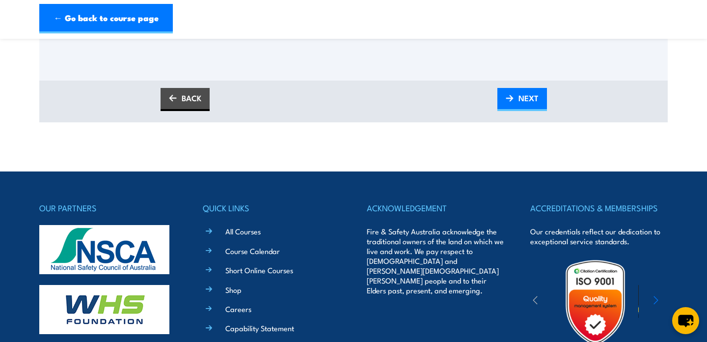
scroll to position [475, 0]
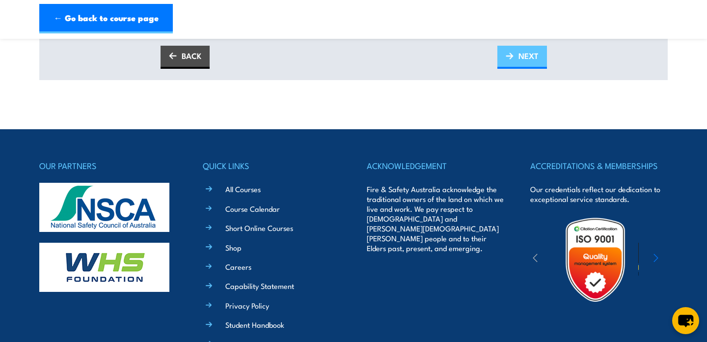
type input "H35QVBL37P"
click at [521, 52] on span "NEXT" at bounding box center [528, 56] width 20 height 26
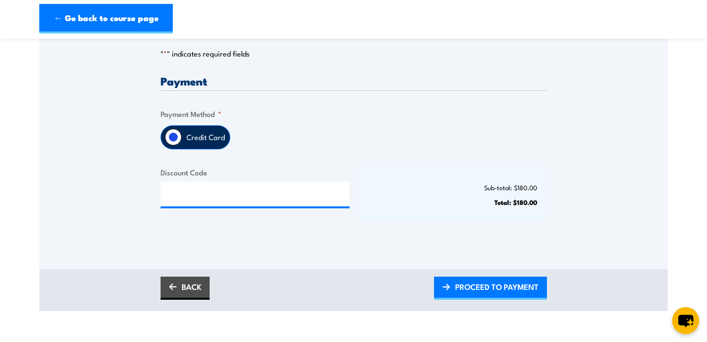
scroll to position [223, 0]
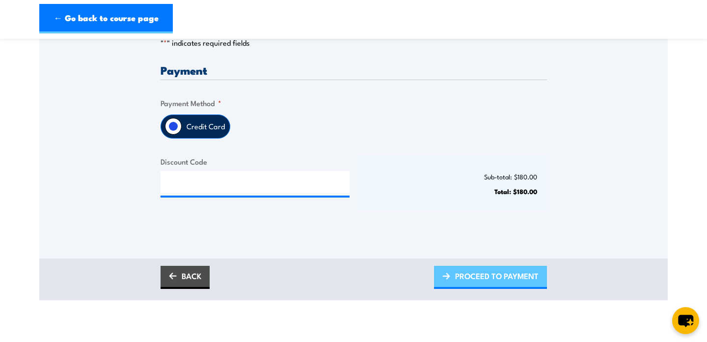
click at [465, 271] on span "PROCEED TO PAYMENT" at bounding box center [496, 276] width 83 height 26
